Goal: Transaction & Acquisition: Purchase product/service

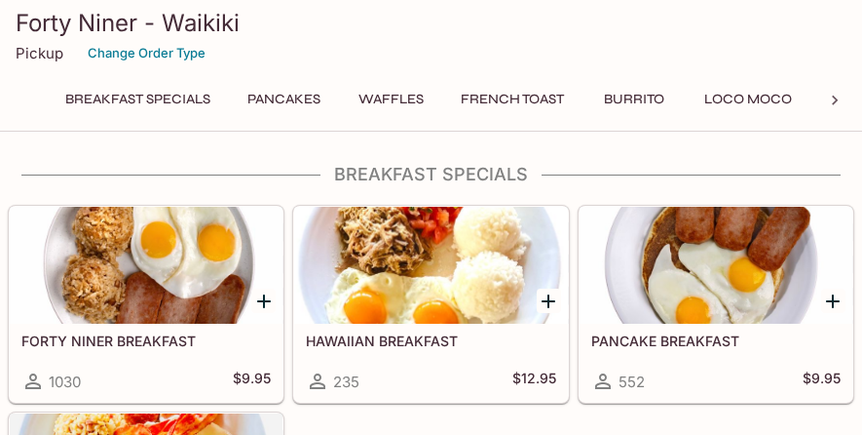
drag, startPoint x: 859, startPoint y: 38, endPoint x: 856, endPoint y: 63, distance: 25.5
click at [856, 63] on div "Forty Niner - Waikiki Pickup Change Order Type" at bounding box center [431, 39] width 862 height 78
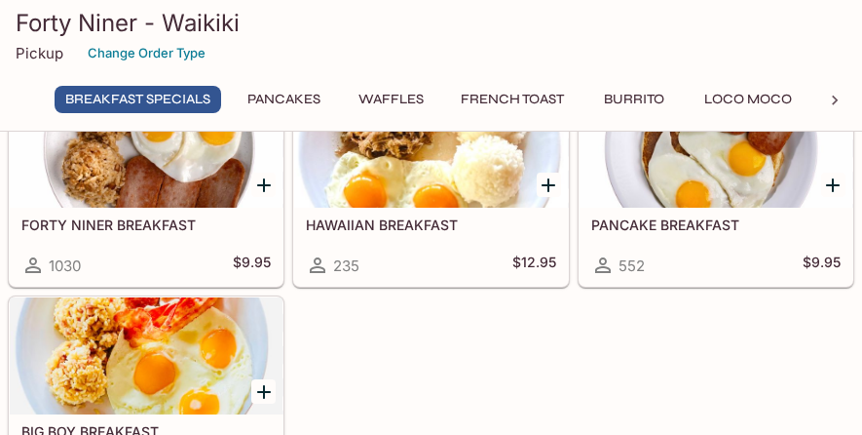
scroll to position [88, 0]
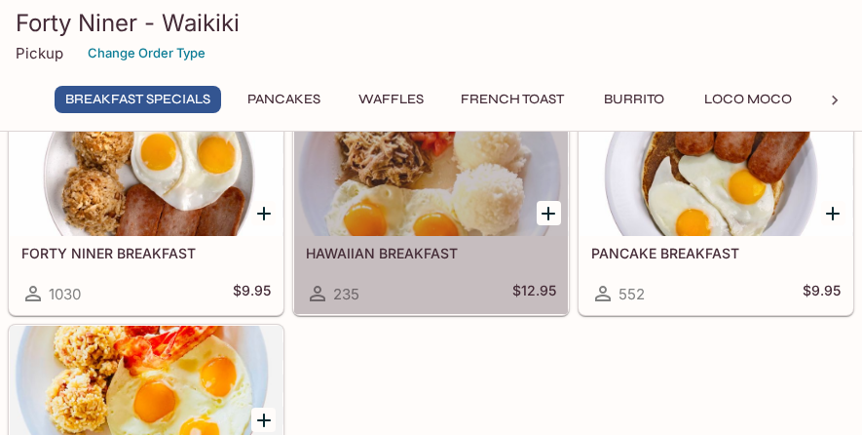
click at [521, 211] on div at bounding box center [430, 177] width 273 height 117
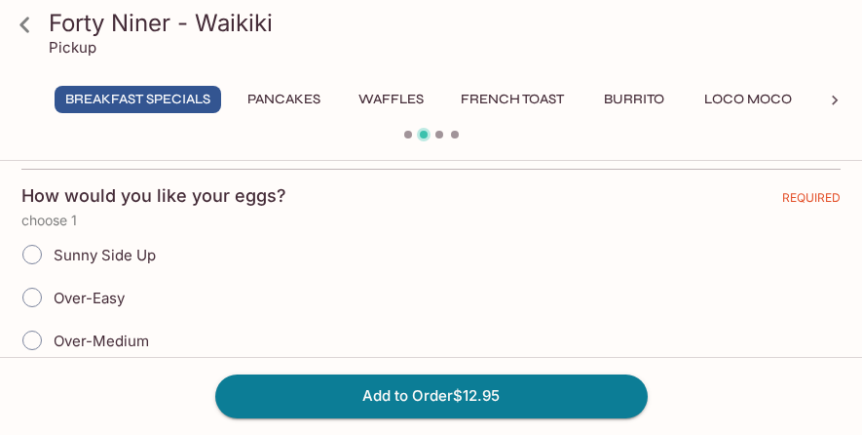
scroll to position [396, 0]
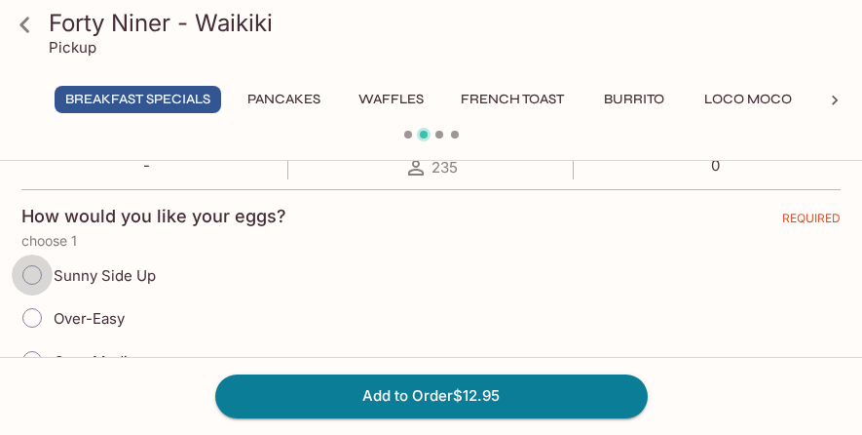
click at [35, 269] on input "Sunny Side Up" at bounding box center [32, 274] width 41 height 41
radio input "true"
click at [35, 269] on input "Sunny Side Up" at bounding box center [32, 274] width 41 height 41
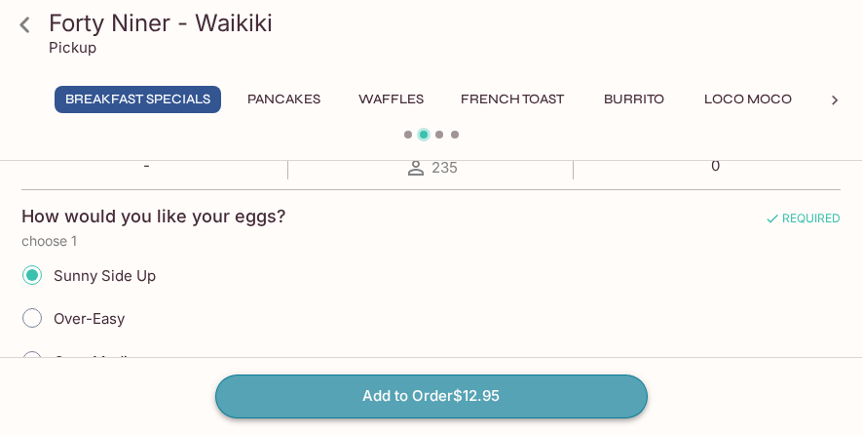
click at [448, 401] on button "Add to Order $12.95" at bounding box center [431, 395] width 433 height 43
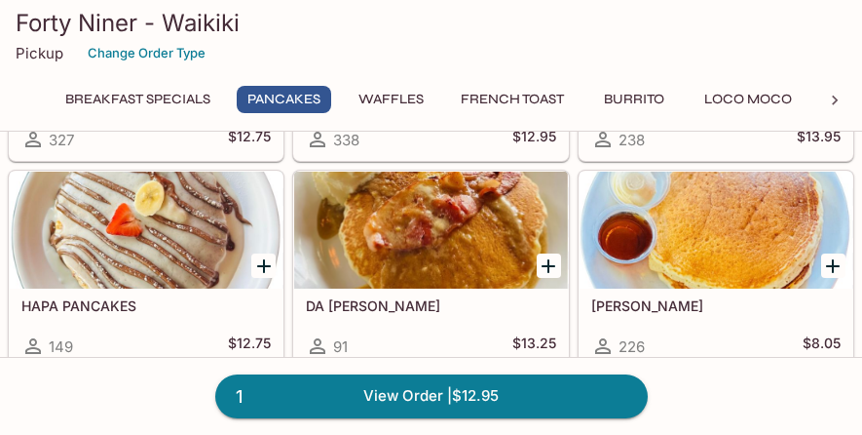
scroll to position [834, 0]
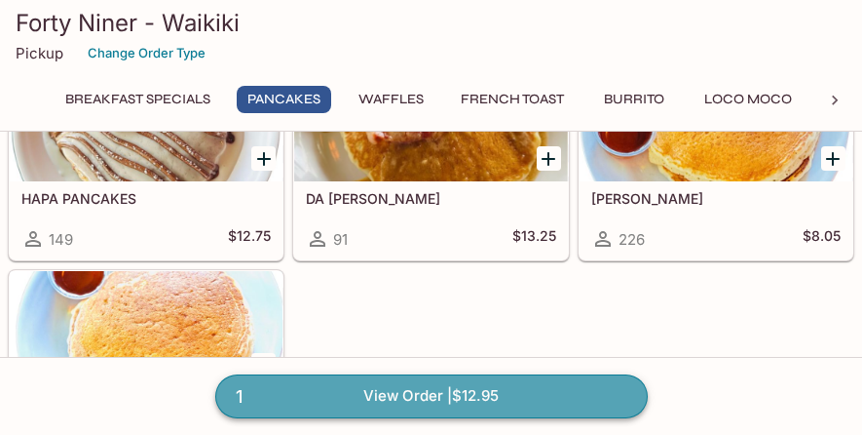
click at [443, 394] on link "1 View Order | $12.95" at bounding box center [431, 395] width 433 height 43
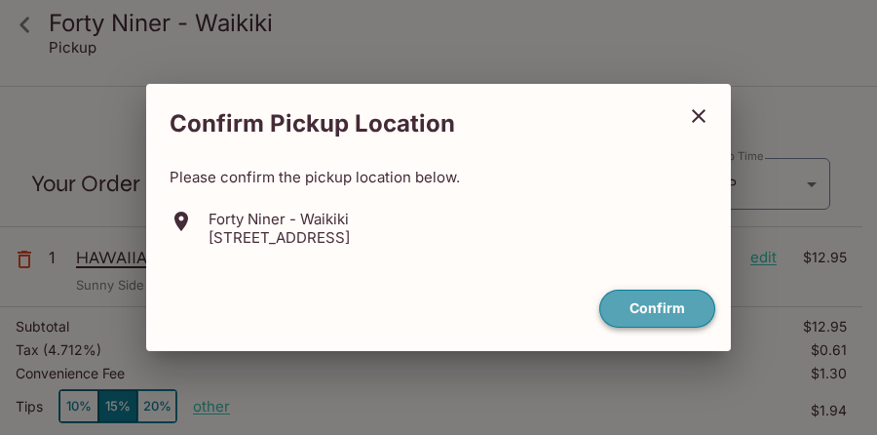
click at [637, 318] on button "Confirm" at bounding box center [657, 308] width 116 height 38
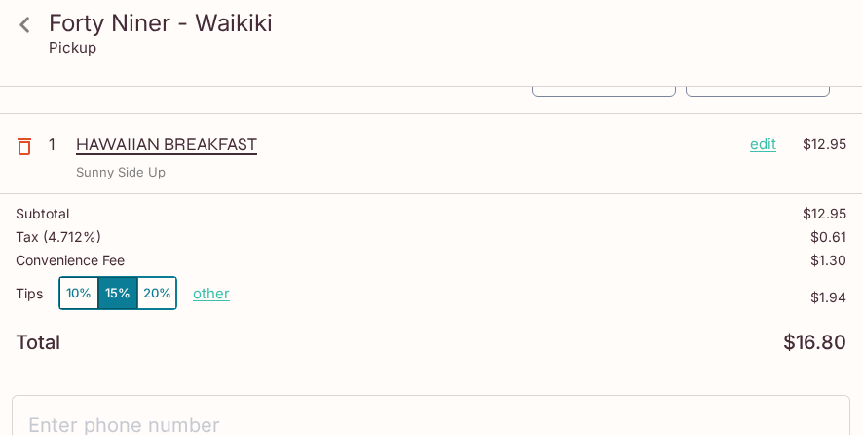
scroll to position [112, 0]
click at [203, 293] on p "other" at bounding box center [211, 294] width 37 height 19
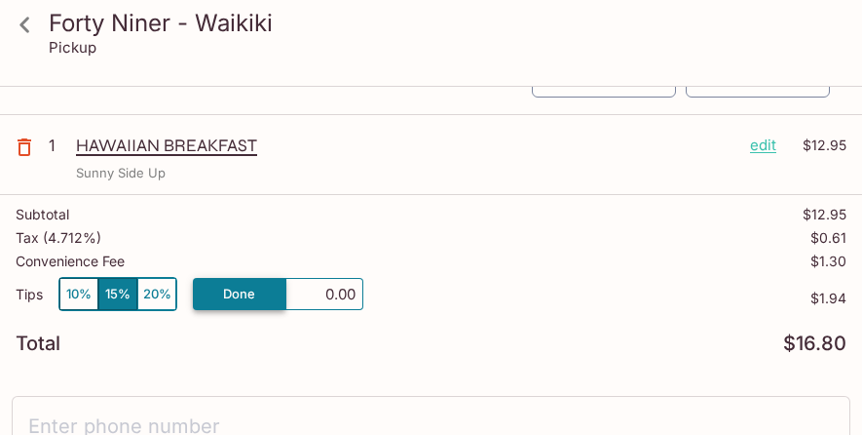
type input "0.00"
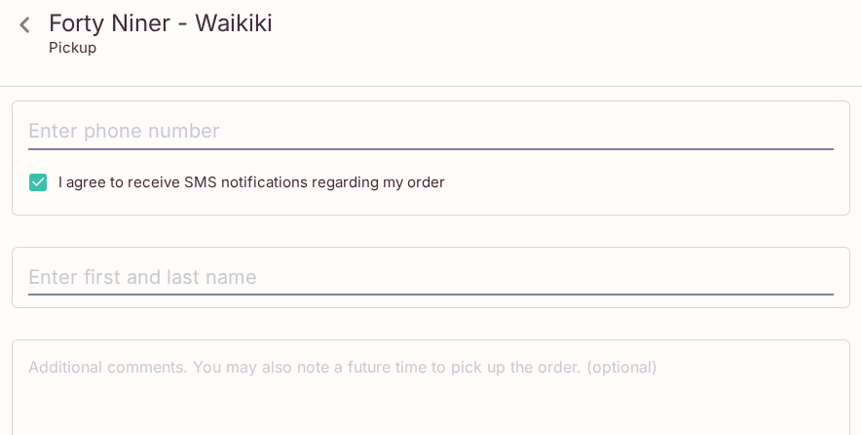
scroll to position [409, 0]
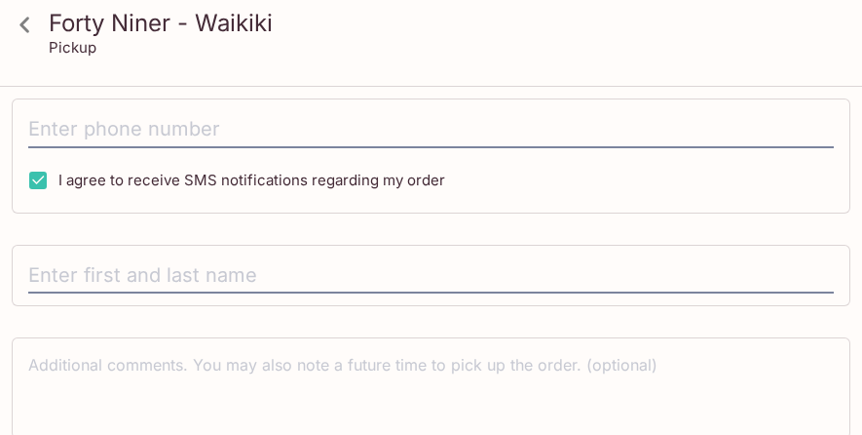
click at [848, 383] on div "x" at bounding box center [431, 387] width 839 height 101
click at [846, 391] on div "x" at bounding box center [431, 387] width 839 height 101
